Goal: Transaction & Acquisition: Purchase product/service

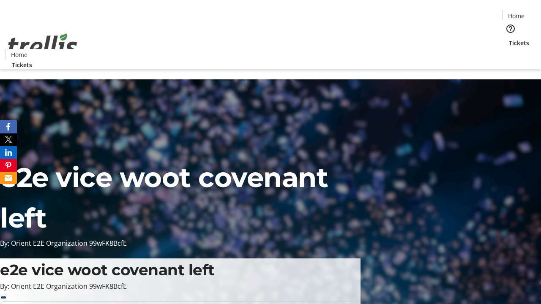
click at [509, 38] on span "Tickets" at bounding box center [519, 42] width 20 height 9
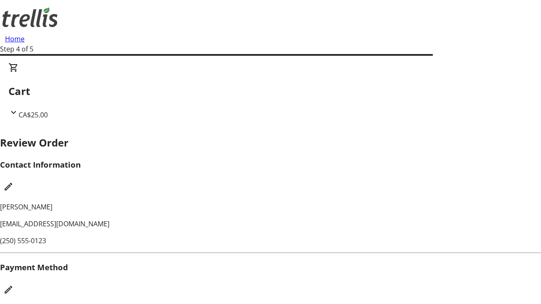
click at [14, 285] on mat-icon "Edit Payment Method" at bounding box center [8, 290] width 10 height 10
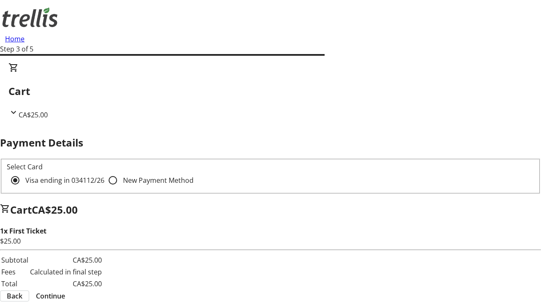
click at [104, 172] on input "New Payment Method" at bounding box center [112, 180] width 17 height 17
radio input "true"
